Goal: Information Seeking & Learning: Compare options

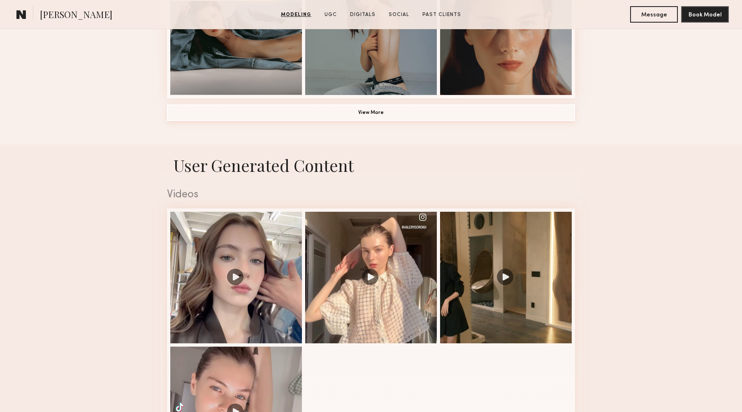
click at [330, 121] on common-button "View More" at bounding box center [371, 113] width 408 height 16
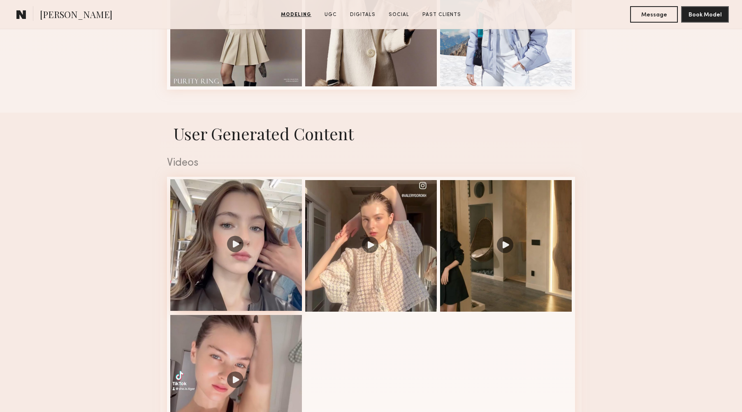
scroll to position [1233, 0]
click at [231, 244] on div at bounding box center [236, 245] width 132 height 132
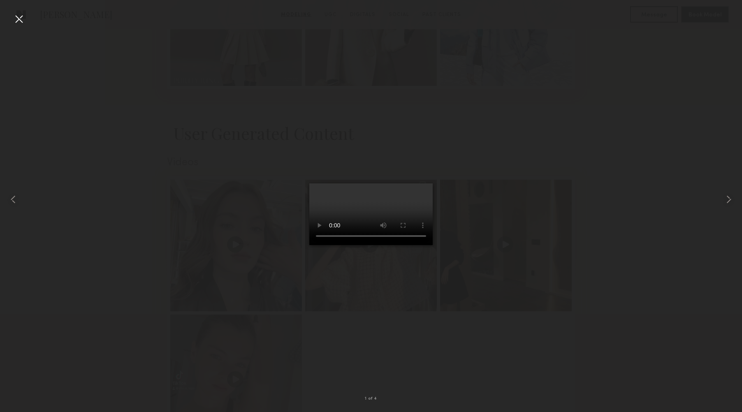
click at [15, 20] on div at bounding box center [18, 18] width 13 height 13
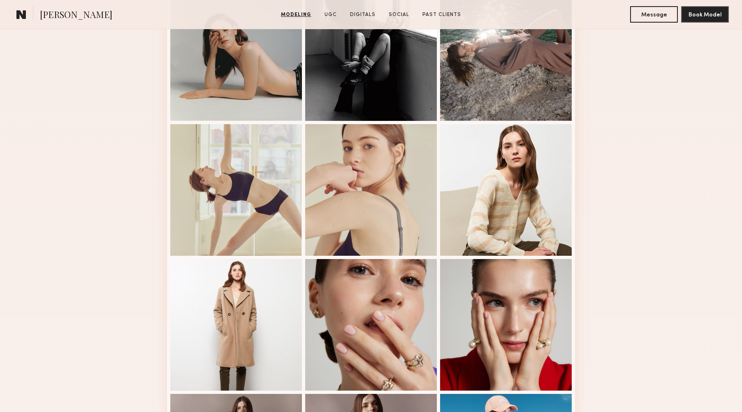
scroll to position [784, 0]
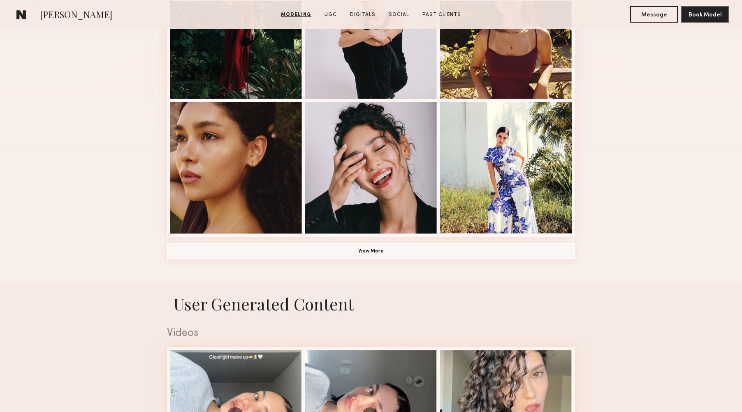
click at [377, 255] on button "View More" at bounding box center [371, 251] width 408 height 16
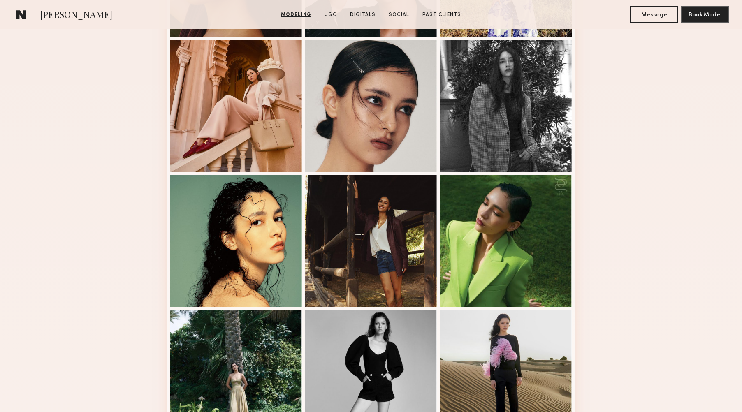
scroll to position [742, 0]
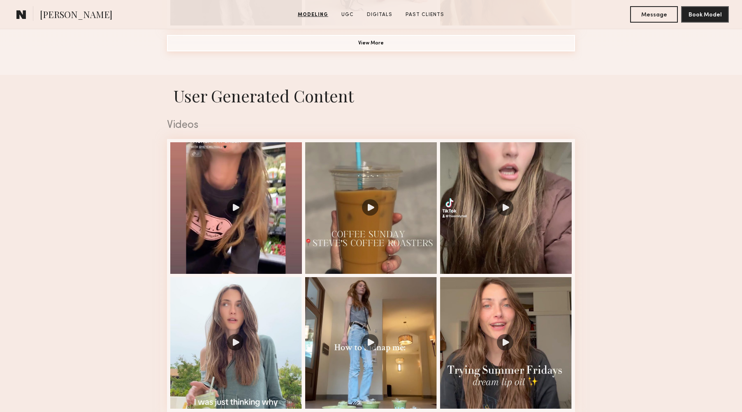
scroll to position [754, 0]
click at [324, 46] on button "View More" at bounding box center [371, 43] width 408 height 16
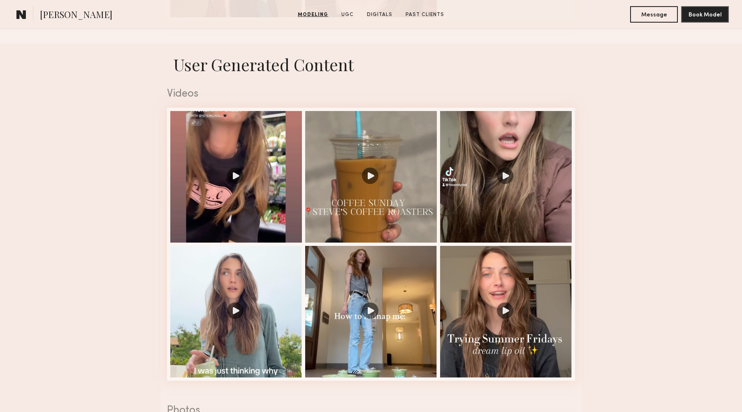
scroll to position [1302, 0]
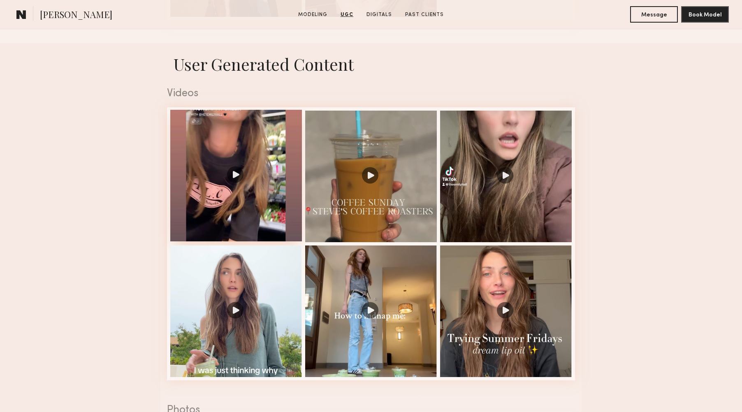
click at [234, 176] on div at bounding box center [236, 176] width 132 height 132
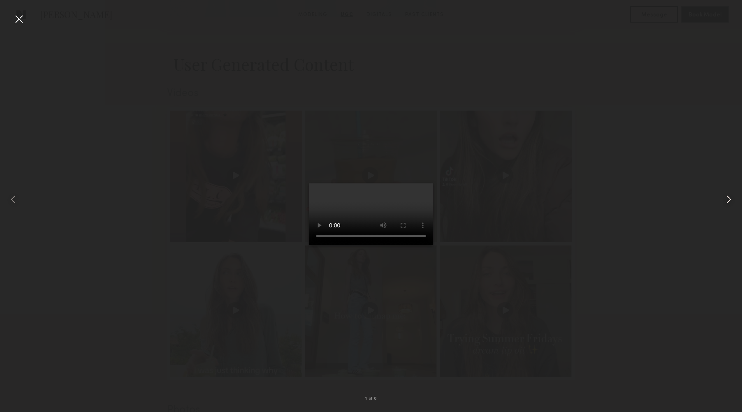
click at [729, 202] on common-icon at bounding box center [728, 199] width 13 height 13
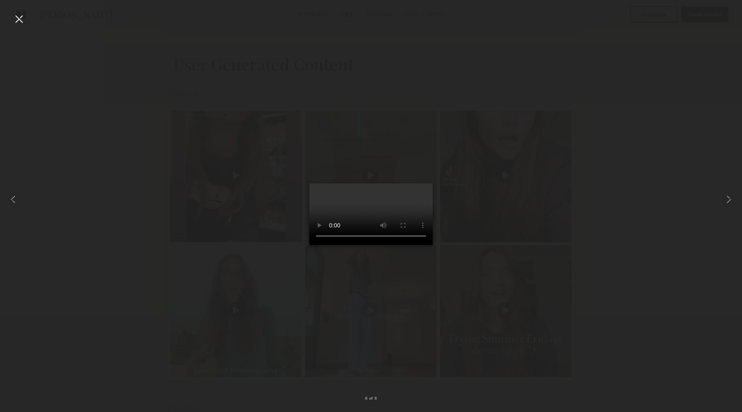
click at [18, 24] on div at bounding box center [18, 18] width 13 height 13
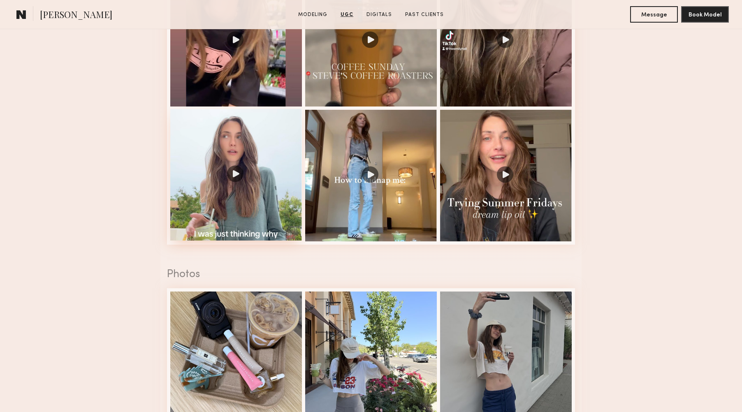
scroll to position [1438, 0]
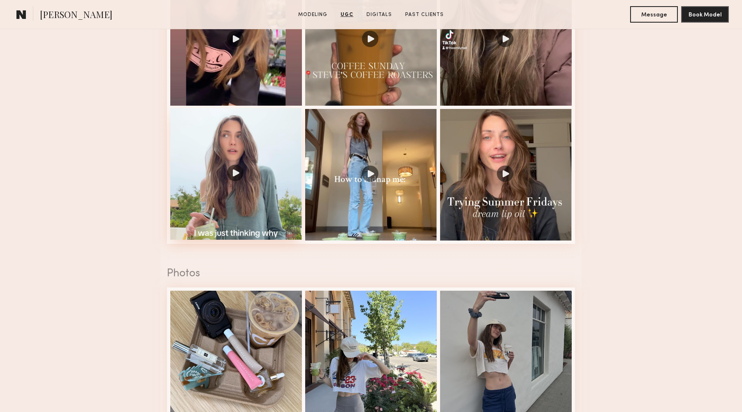
click at [236, 173] on div at bounding box center [236, 174] width 132 height 132
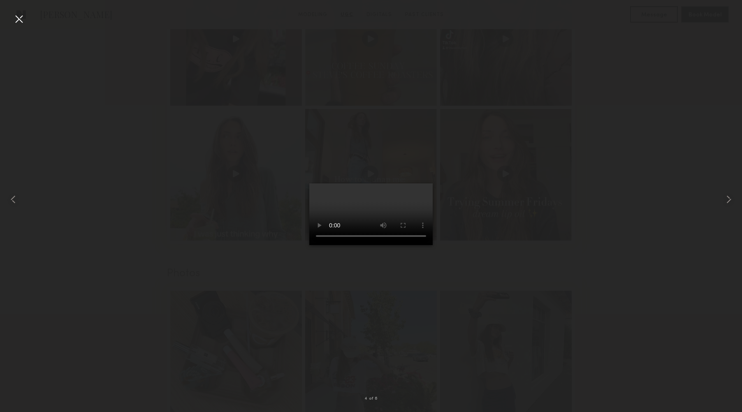
click at [19, 16] on div at bounding box center [18, 18] width 13 height 13
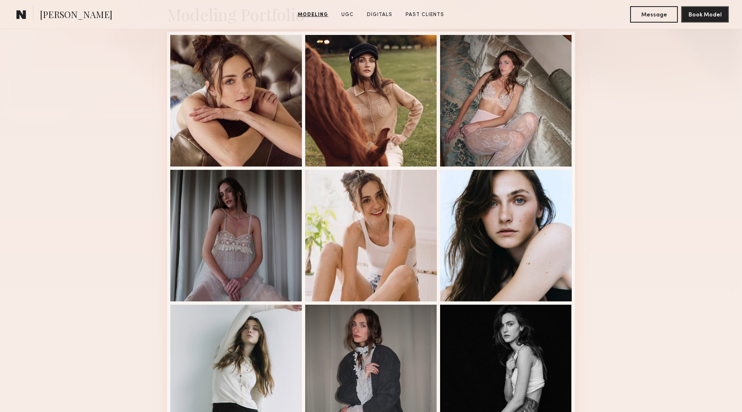
scroll to position [208, 0]
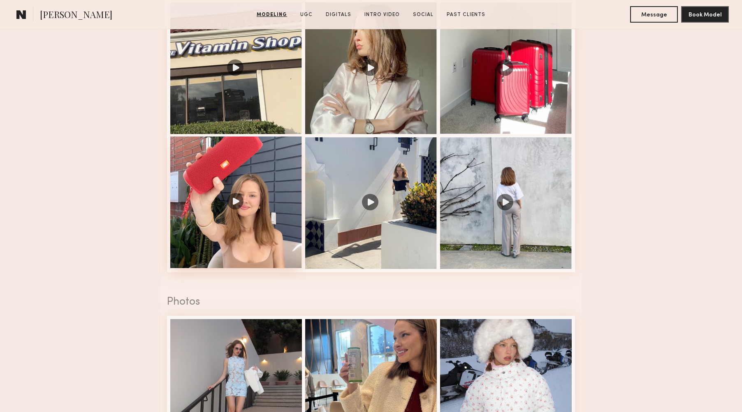
scroll to position [1028, 0]
click at [236, 208] on div at bounding box center [236, 203] width 132 height 132
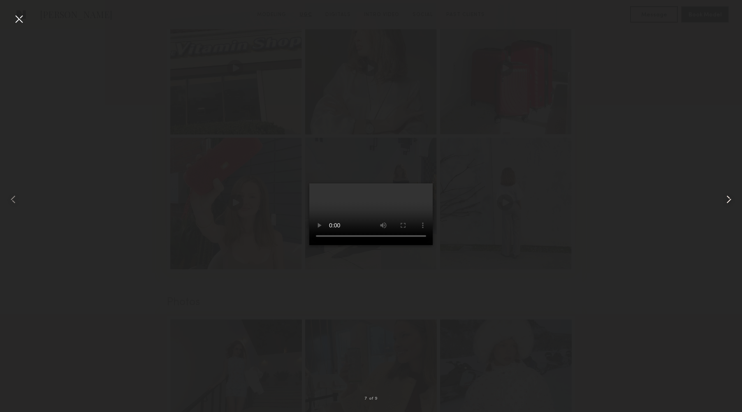
click at [727, 199] on common-icon at bounding box center [728, 199] width 13 height 13
click at [18, 22] on div at bounding box center [18, 18] width 13 height 13
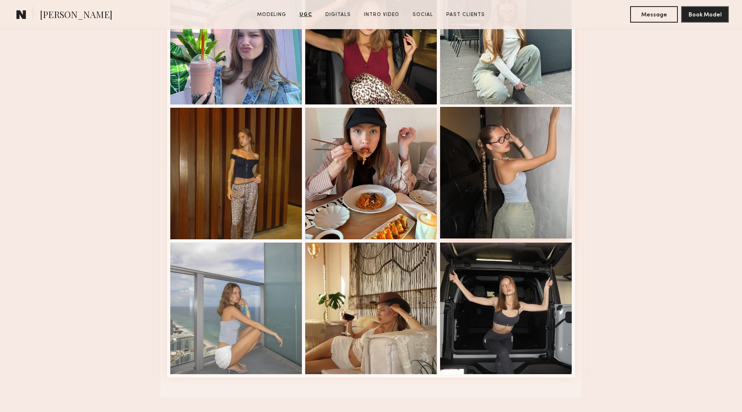
drag, startPoint x: 498, startPoint y: 190, endPoint x: 489, endPoint y: 190, distance: 8.6
click at [497, 190] on div at bounding box center [506, 173] width 132 height 132
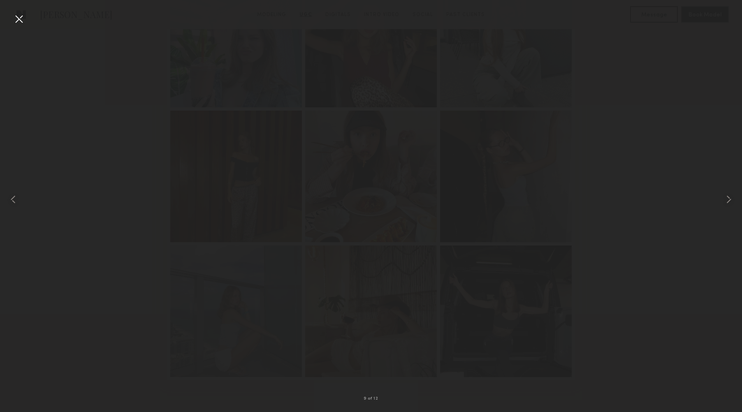
scroll to position [1506, 0]
